Goal: Register for event/course

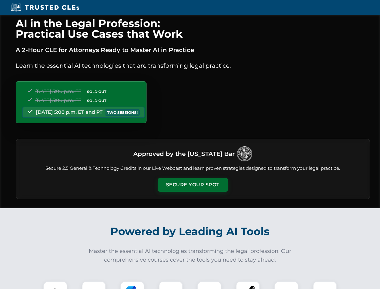
click at [193, 185] on button "Secure Your Spot" at bounding box center [193, 185] width 70 height 14
click at [55, 285] on img at bounding box center [55, 292] width 17 height 17
